Goal: Information Seeking & Learning: Find specific page/section

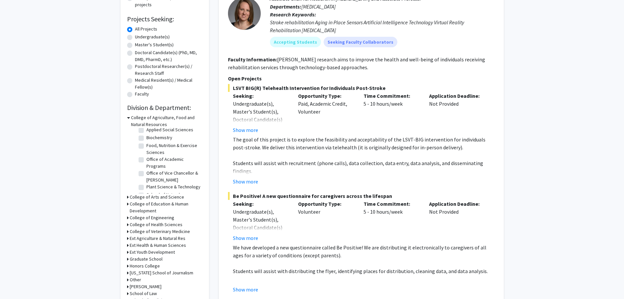
scroll to position [52, 0]
click at [126, 197] on div "Refine By Collaboration Status: Collaboration Status All Faculty/Staff Collabor…" at bounding box center [165, 134] width 88 height 394
click at [129, 197] on div "College of Arts and Science" at bounding box center [164, 196] width 75 height 7
click at [135, 196] on h3 "College of Arts and Science" at bounding box center [157, 196] width 54 height 7
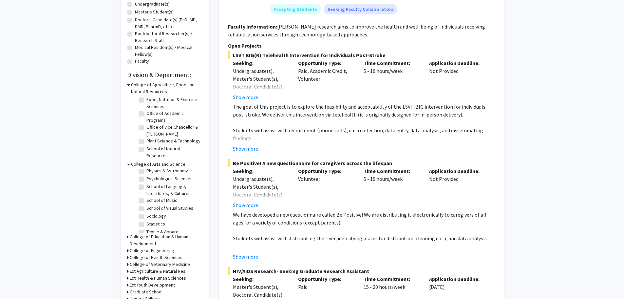
scroll to position [138, 0]
click at [161, 215] on label "Psychological Sciences" at bounding box center [169, 211] width 46 height 7
click at [151, 212] on input "Psychological Sciences" at bounding box center [148, 210] width 4 height 4
checkbox input "true"
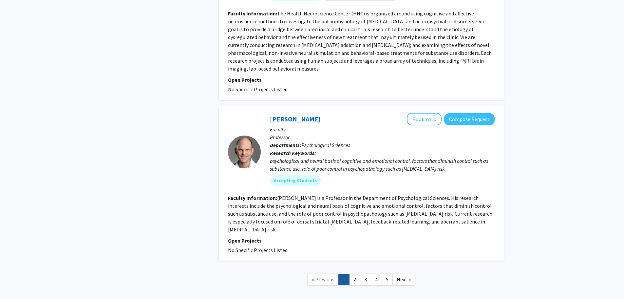
scroll to position [1611, 0]
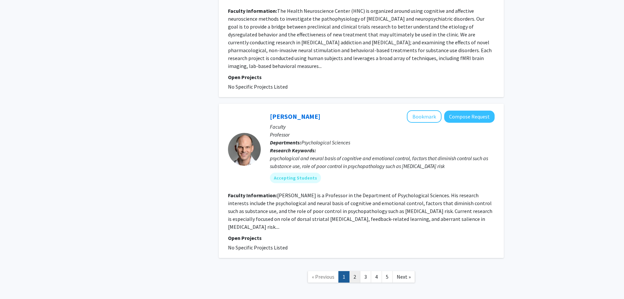
click at [355, 271] on link "2" at bounding box center [354, 276] width 11 height 11
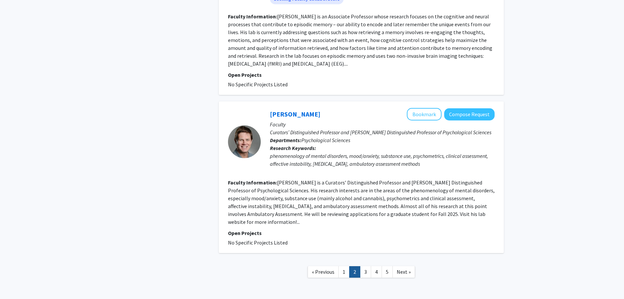
scroll to position [1397, 0]
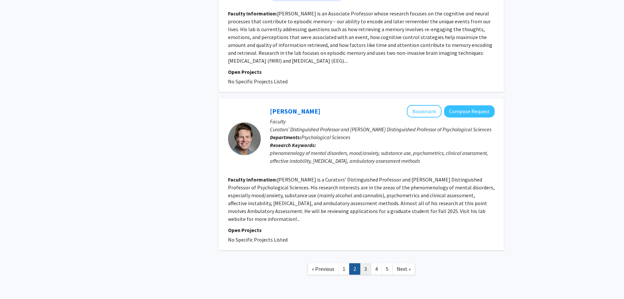
click at [361, 263] on link "3" at bounding box center [365, 268] width 11 height 11
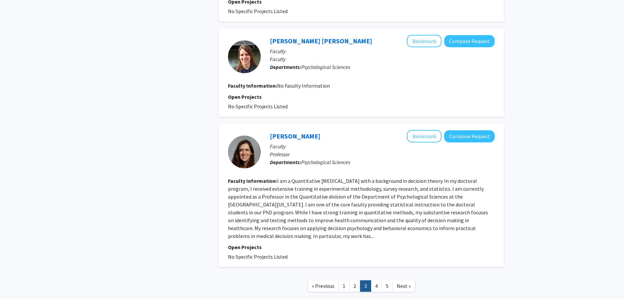
scroll to position [1138, 0]
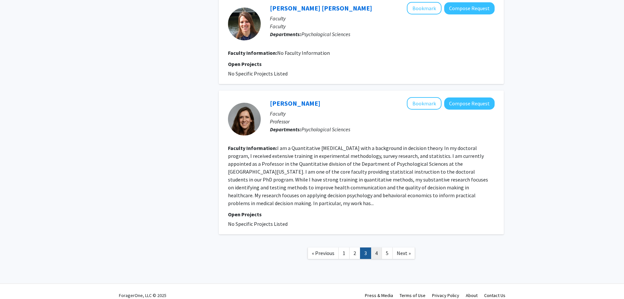
click at [375, 247] on link "4" at bounding box center [376, 252] width 11 height 11
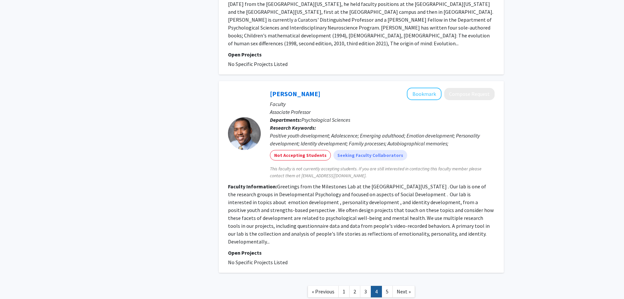
scroll to position [1518, 0]
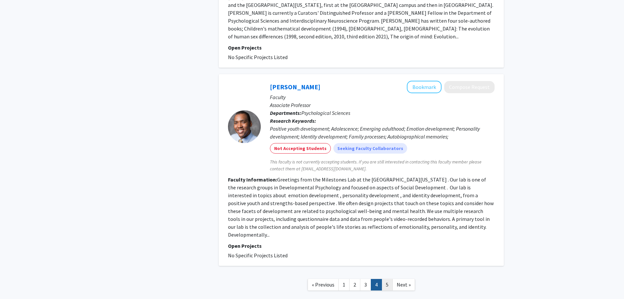
click at [388, 279] on link "5" at bounding box center [387, 284] width 11 height 11
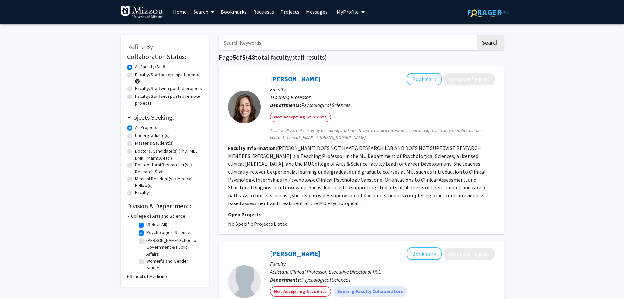
click at [146, 233] on label "Psychological Sciences" at bounding box center [169, 232] width 46 height 7
click at [146, 233] on input "Psychological Sciences" at bounding box center [148, 231] width 4 height 4
checkbox input "false"
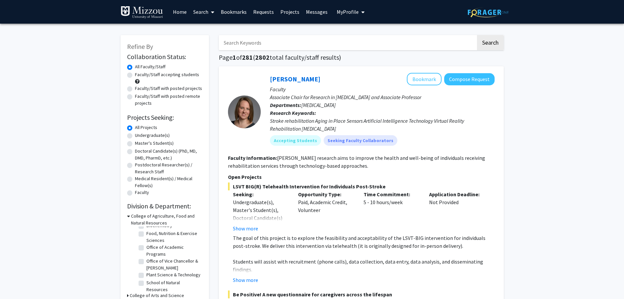
scroll to position [52, 0]
click at [128, 216] on icon at bounding box center [128, 215] width 3 height 7
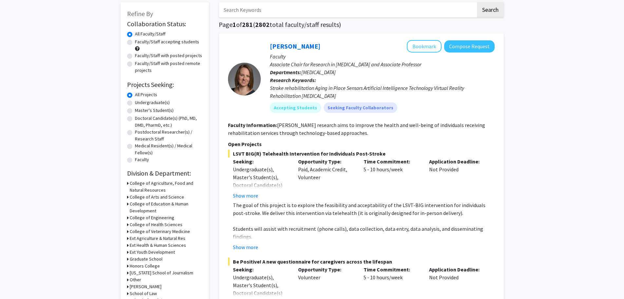
scroll to position [66, 0]
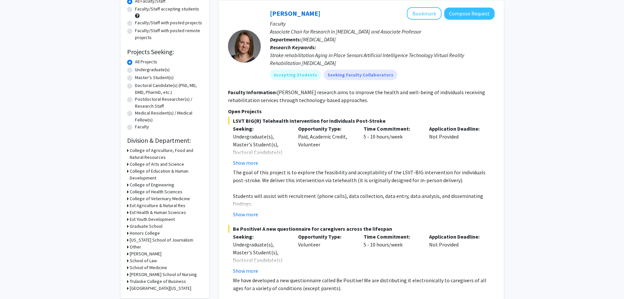
click at [141, 190] on h3 "College of Health Sciences" at bounding box center [156, 191] width 53 height 7
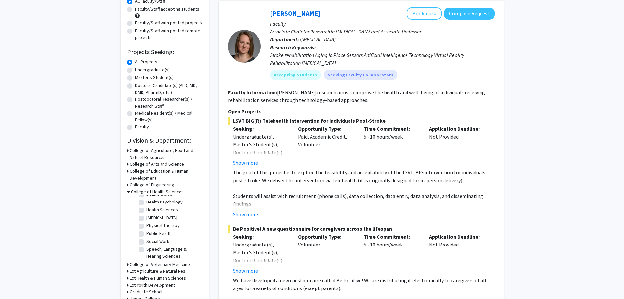
scroll to position [28, 0]
click at [153, 238] on label "Social Work" at bounding box center [157, 240] width 23 height 7
click at [151, 238] on input "Social Work" at bounding box center [148, 239] width 4 height 4
checkbox input "true"
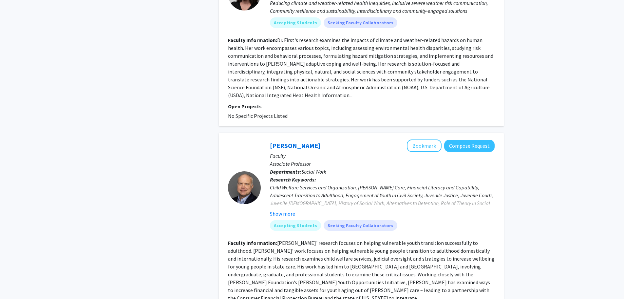
scroll to position [328, 0]
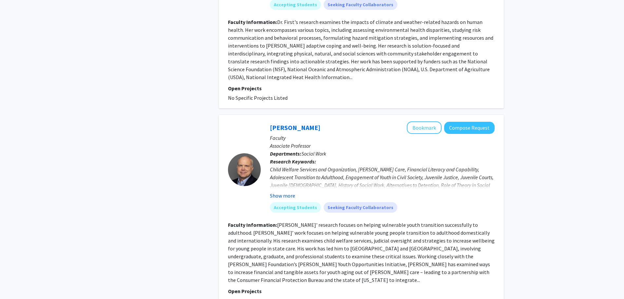
click at [283, 191] on button "Show more" at bounding box center [282, 195] width 25 height 8
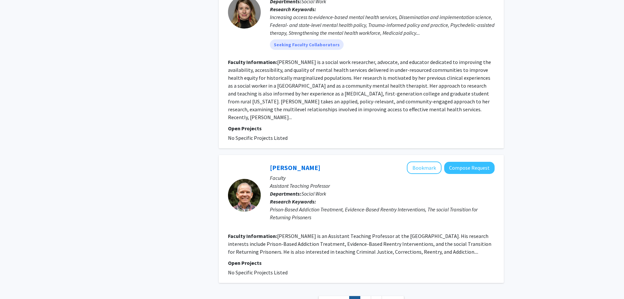
scroll to position [1515, 0]
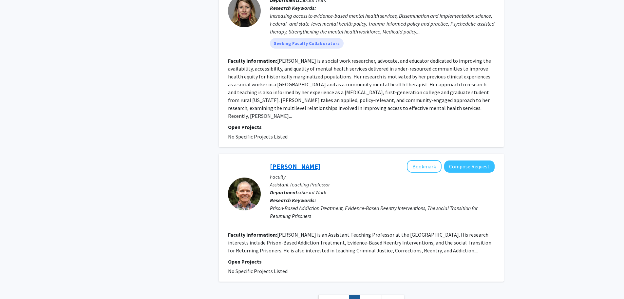
click at [298, 162] on link "[PERSON_NAME]" at bounding box center [295, 166] width 50 height 8
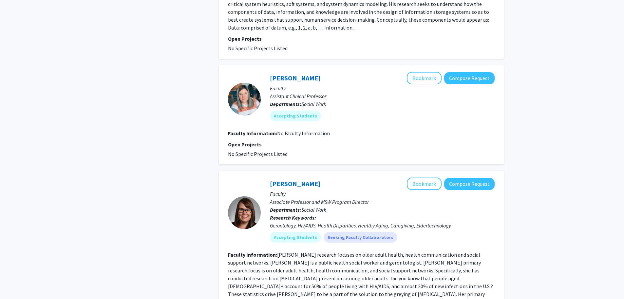
scroll to position [1500, 0]
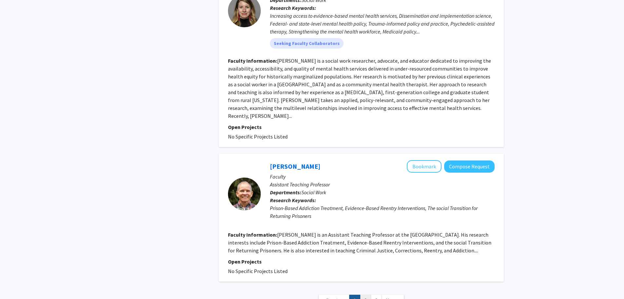
click at [367, 294] on link "2" at bounding box center [365, 299] width 11 height 11
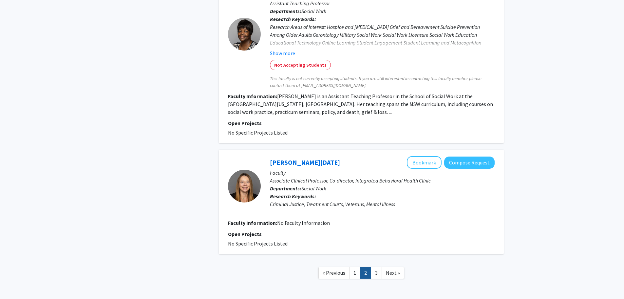
scroll to position [1174, 0]
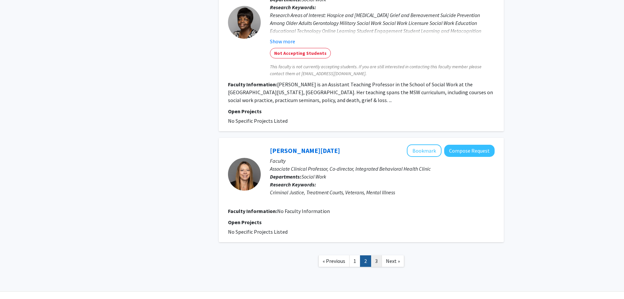
click at [378, 255] on link "3" at bounding box center [376, 260] width 11 height 11
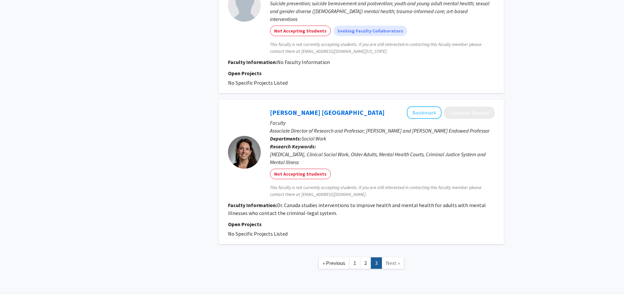
scroll to position [463, 0]
